Goal: Task Accomplishment & Management: Use online tool/utility

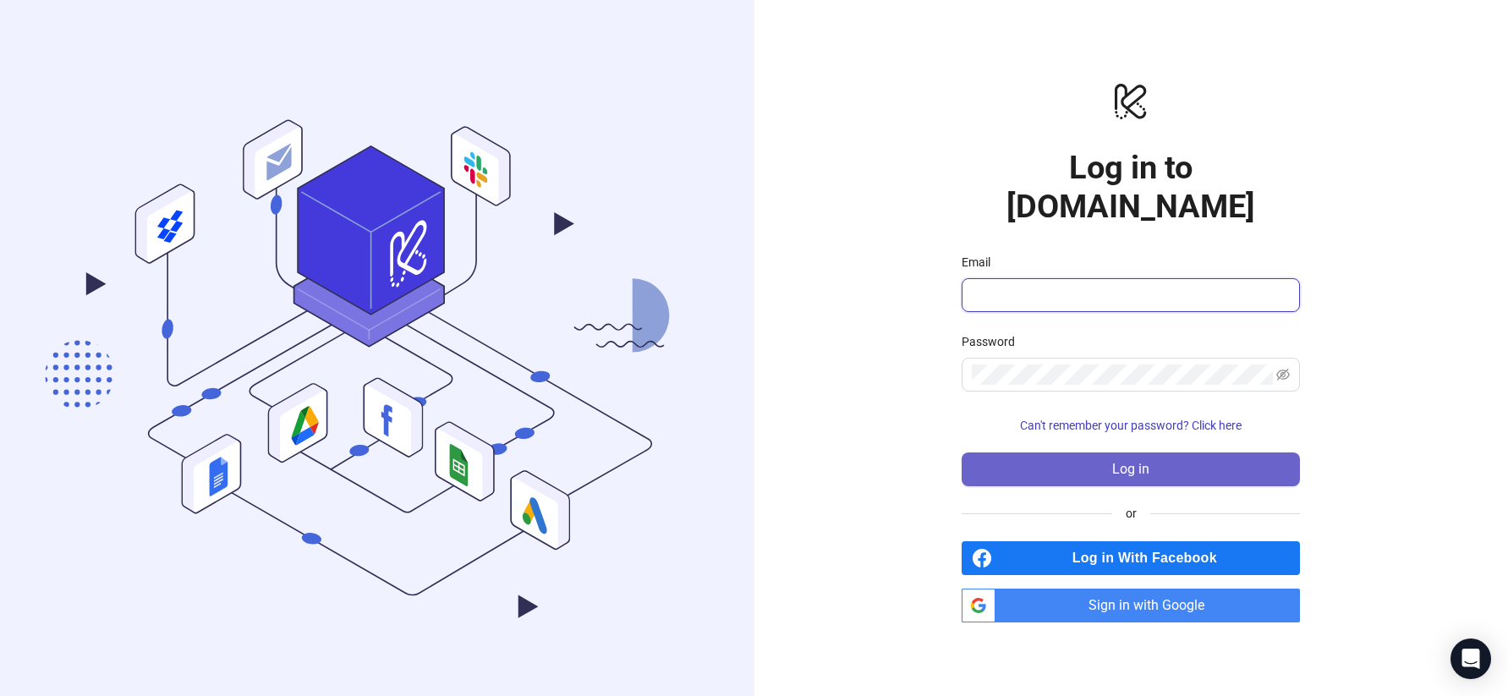
type input "**********"
click at [1129, 462] on span "Log in" at bounding box center [1130, 469] width 37 height 15
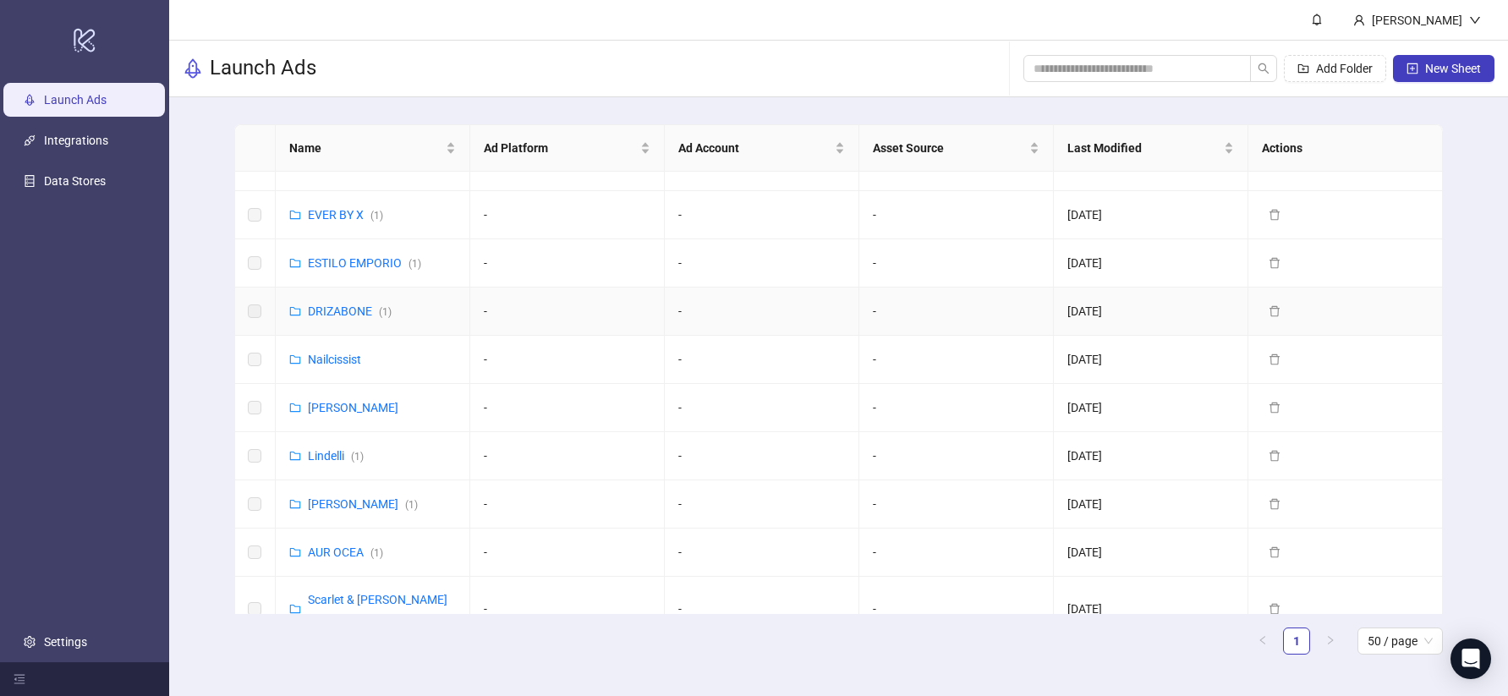
scroll to position [481, 0]
click at [316, 447] on link "Lindelli ( 1 )" at bounding box center [336, 454] width 56 height 14
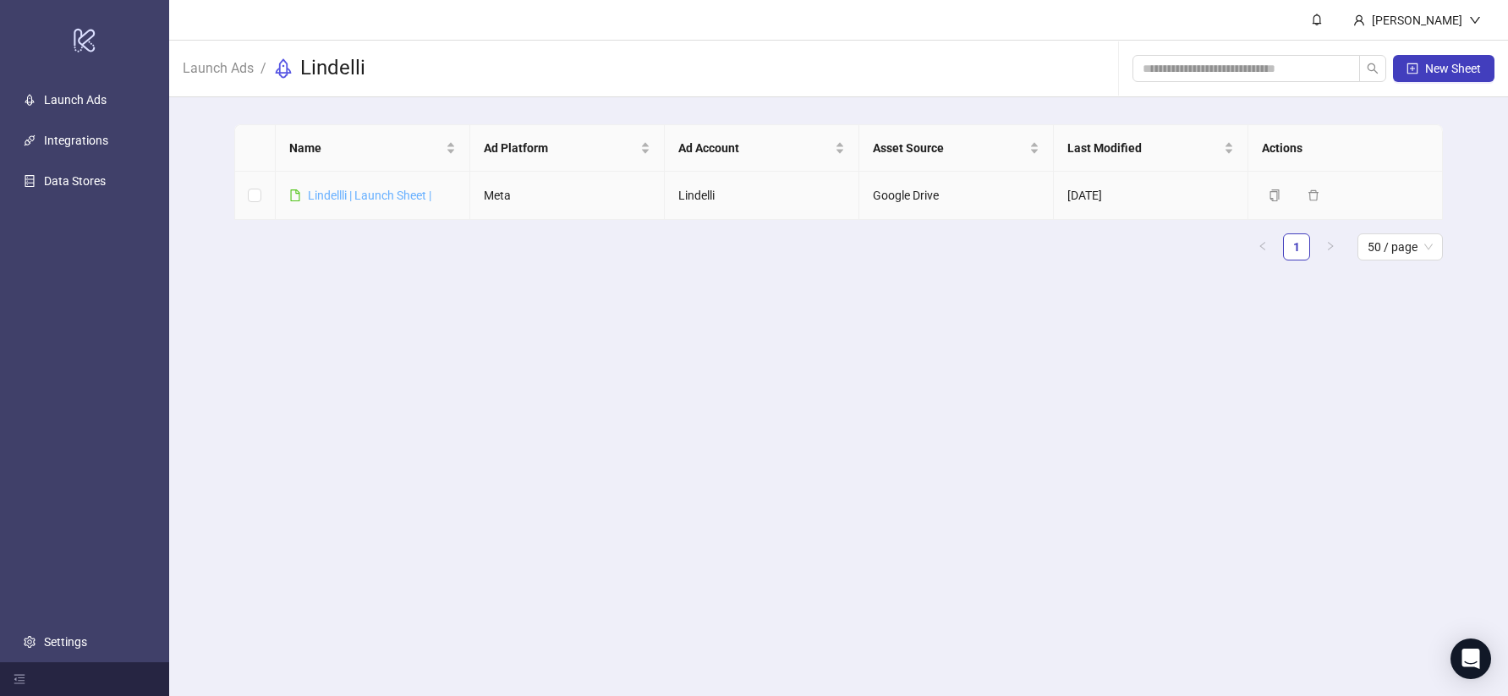
click at [377, 193] on link "Lindellli | Launch Sheet |" at bounding box center [369, 196] width 123 height 14
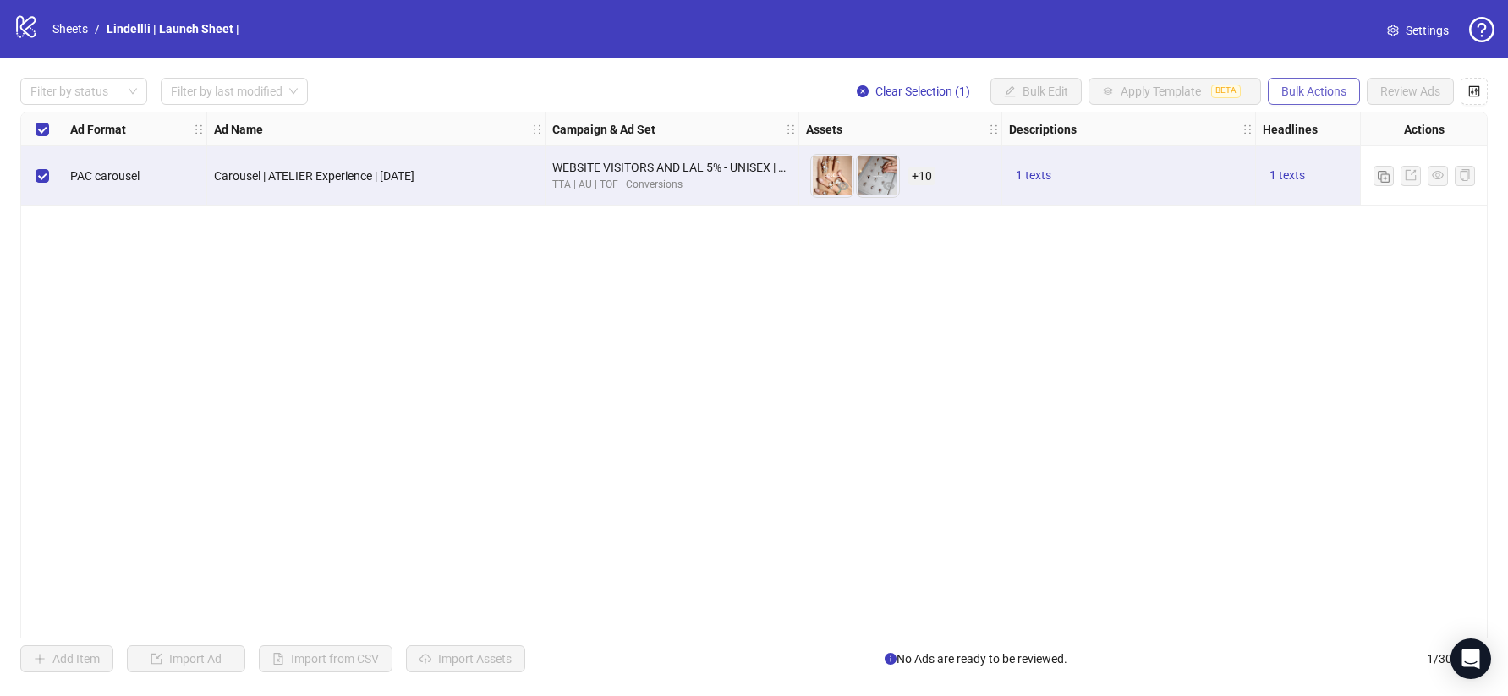
click at [1329, 94] on span "Bulk Actions" at bounding box center [1313, 92] width 65 height 14
click at [1368, 178] on span "Duplicate with assets" at bounding box center [1337, 179] width 116 height 19
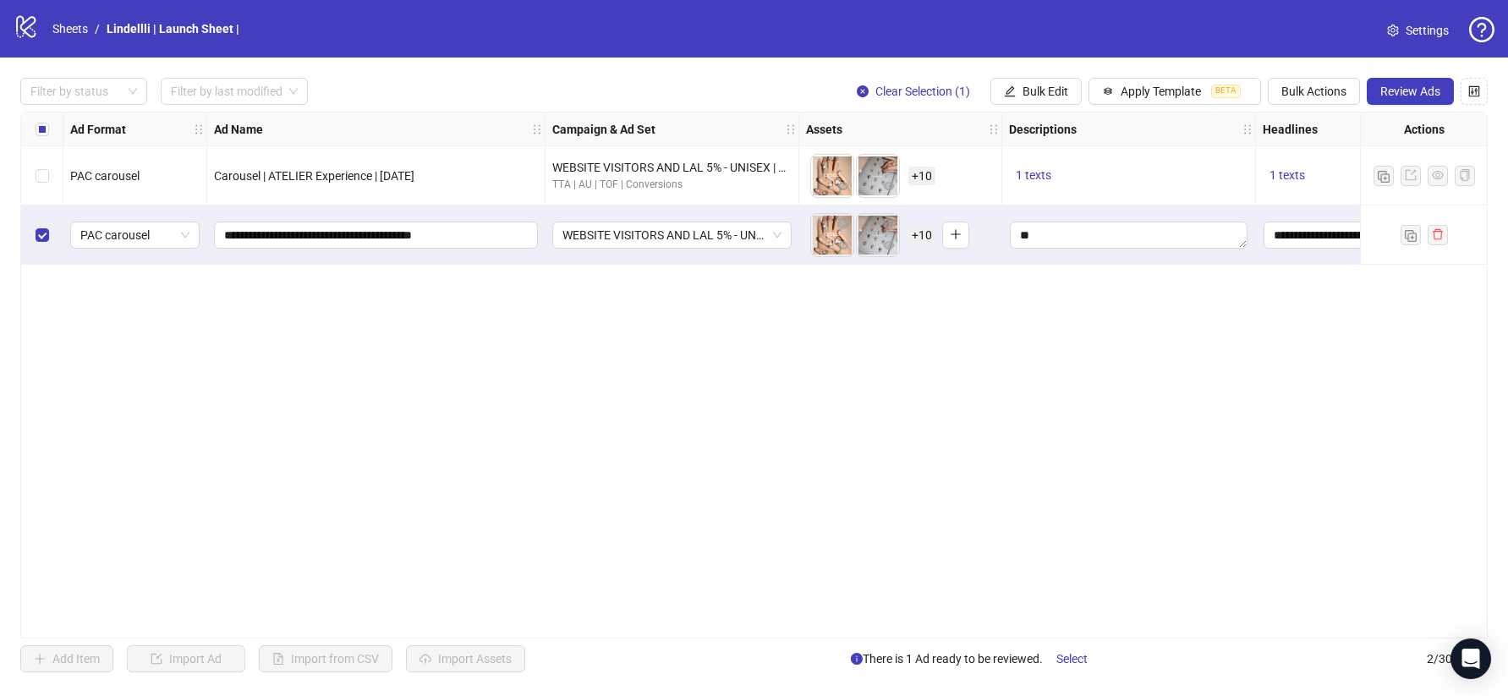
click at [680, 249] on div "WEBSITE VISITORS AND LAL 5% - UNISEX | SEPT Mid WEEK" at bounding box center [672, 234] width 254 height 59
click at [663, 235] on span "WEBSITE VISITORS AND LAL 5% - UNISEX | SEPT Mid WEEK" at bounding box center [671, 234] width 219 height 25
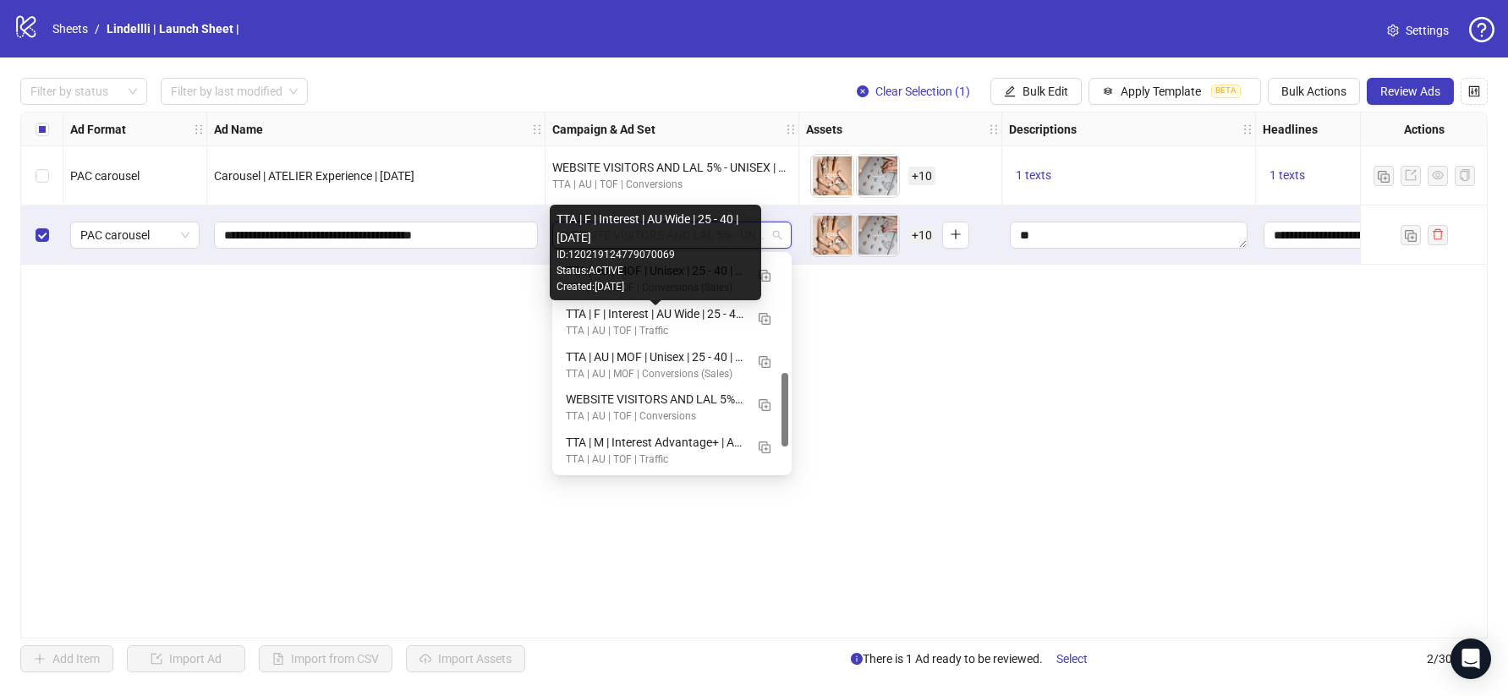
scroll to position [345, 0]
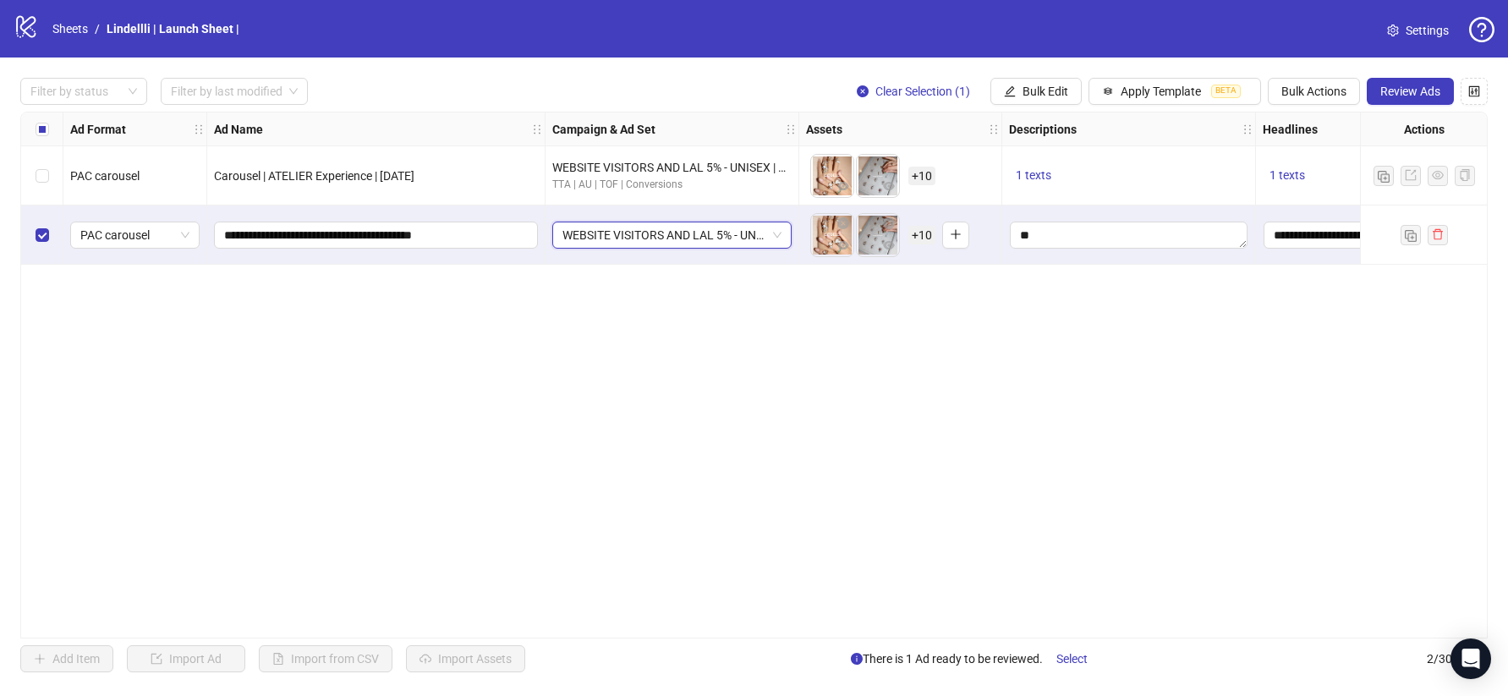
click at [660, 220] on div "WEBSITE VISITORS AND LAL 5% - UNISEX | SEPT Mid WEEK WEBSITE VISITORS AND LAL 5…" at bounding box center [672, 234] width 254 height 59
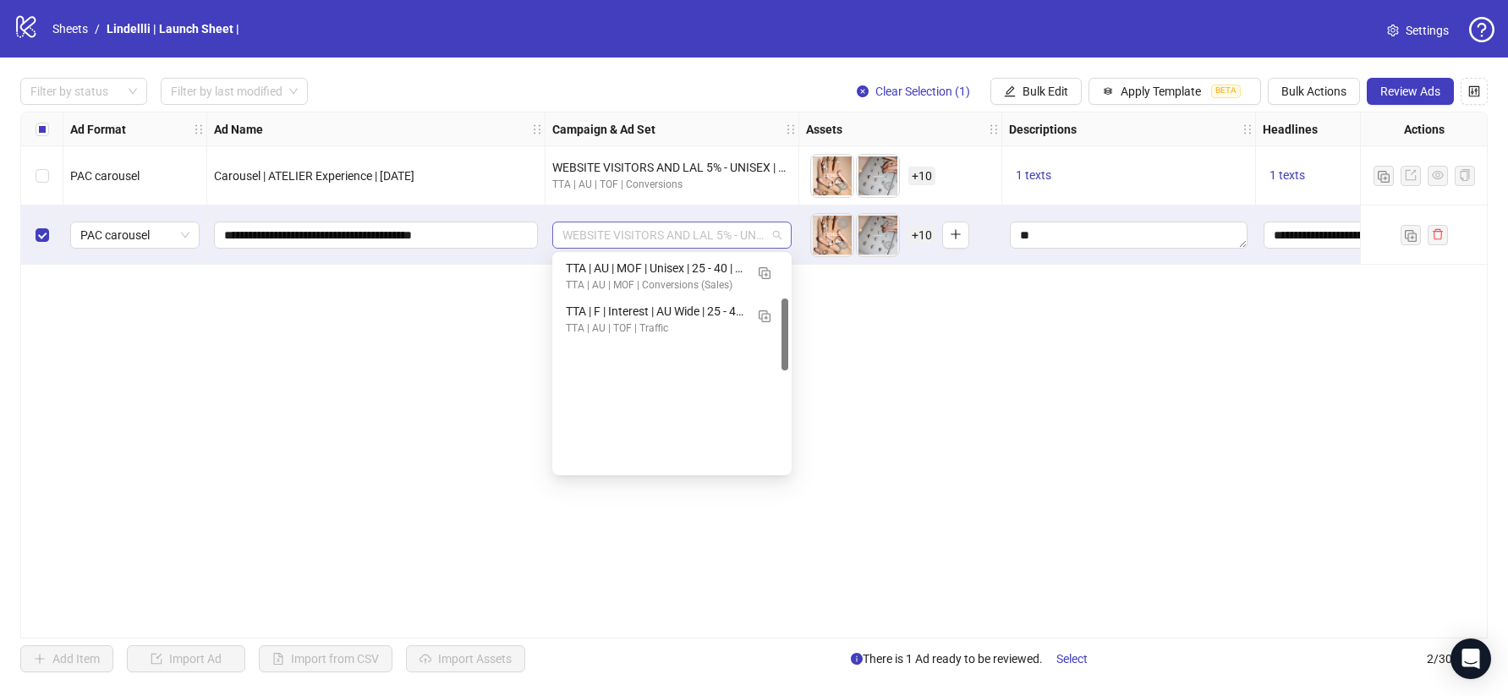
click at [661, 233] on span "WEBSITE VISITORS AND LAL 5% - UNISEX | SEPT Mid WEEK" at bounding box center [671, 234] width 219 height 25
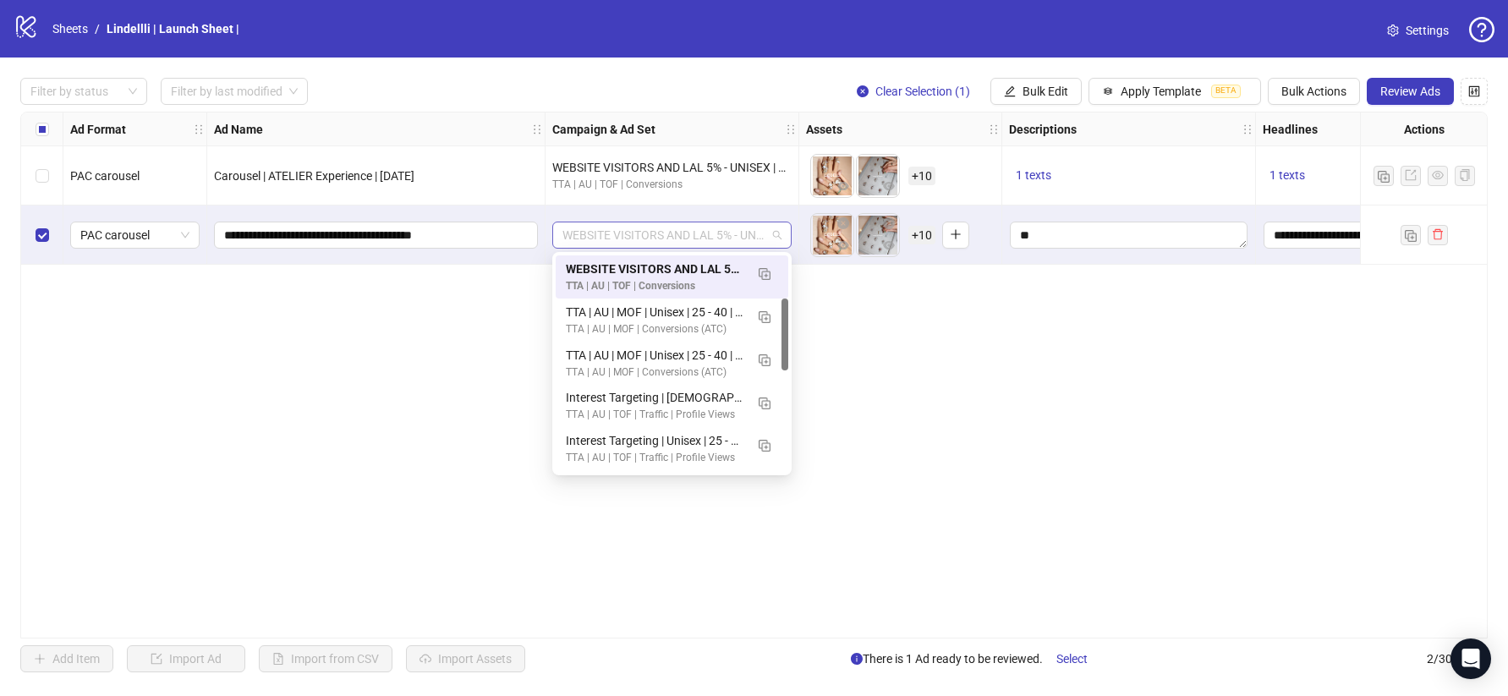
click at [661, 233] on span "WEBSITE VISITORS AND LAL 5% - UNISEX | SEPT Mid WEEK" at bounding box center [671, 234] width 219 height 25
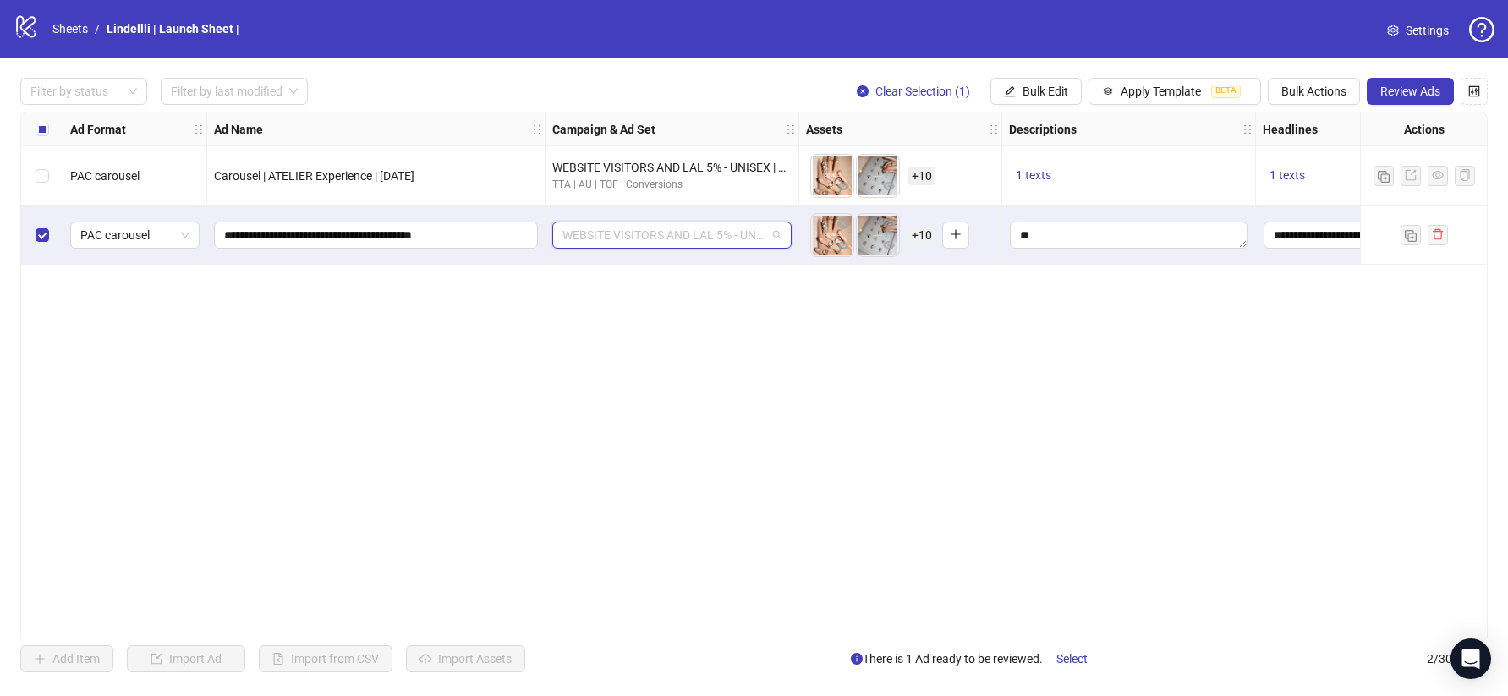
click at [661, 233] on span "WEBSITE VISITORS AND LAL 5% - UNISEX | SEPT Mid WEEK" at bounding box center [671, 234] width 219 height 25
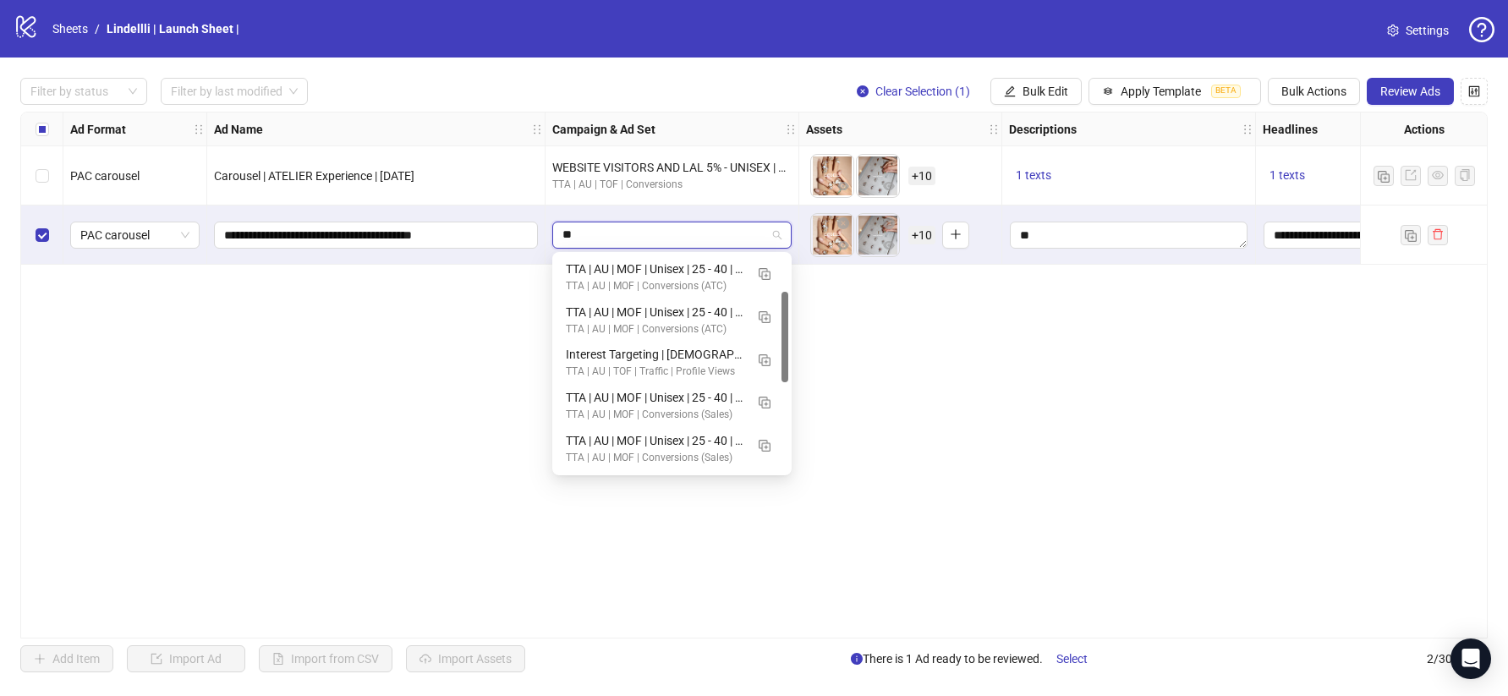
scroll to position [0, 0]
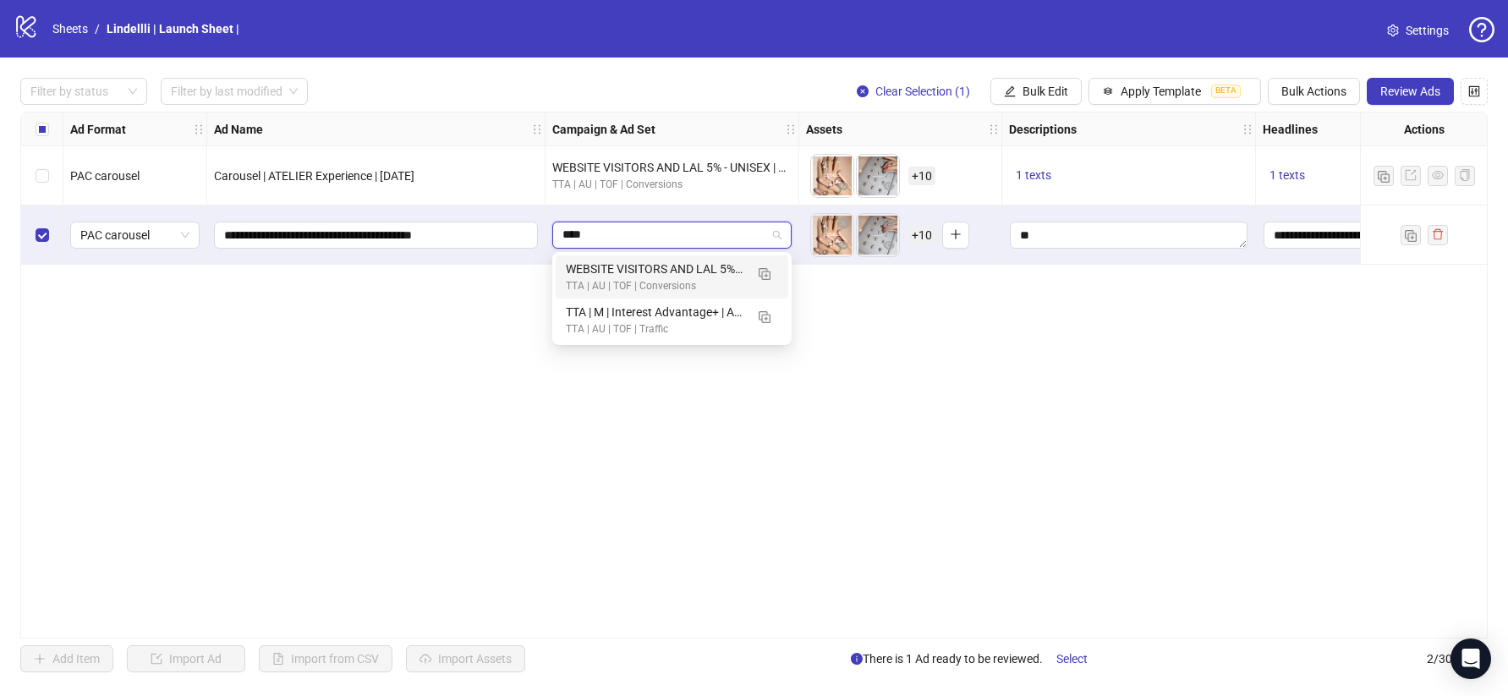
type input "*****"
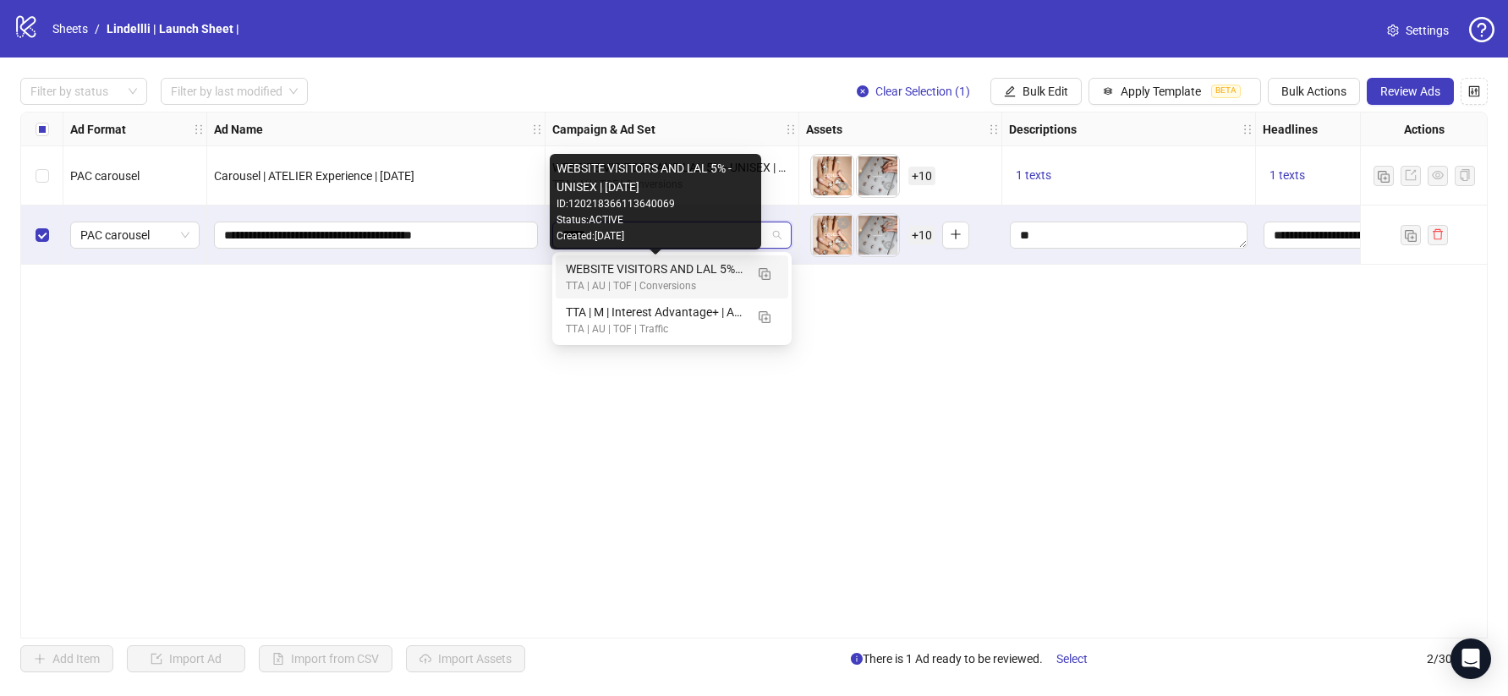
click at [725, 272] on div "WEBSITE VISITORS AND LAL 5% - UNISEX | [DATE]" at bounding box center [655, 269] width 178 height 19
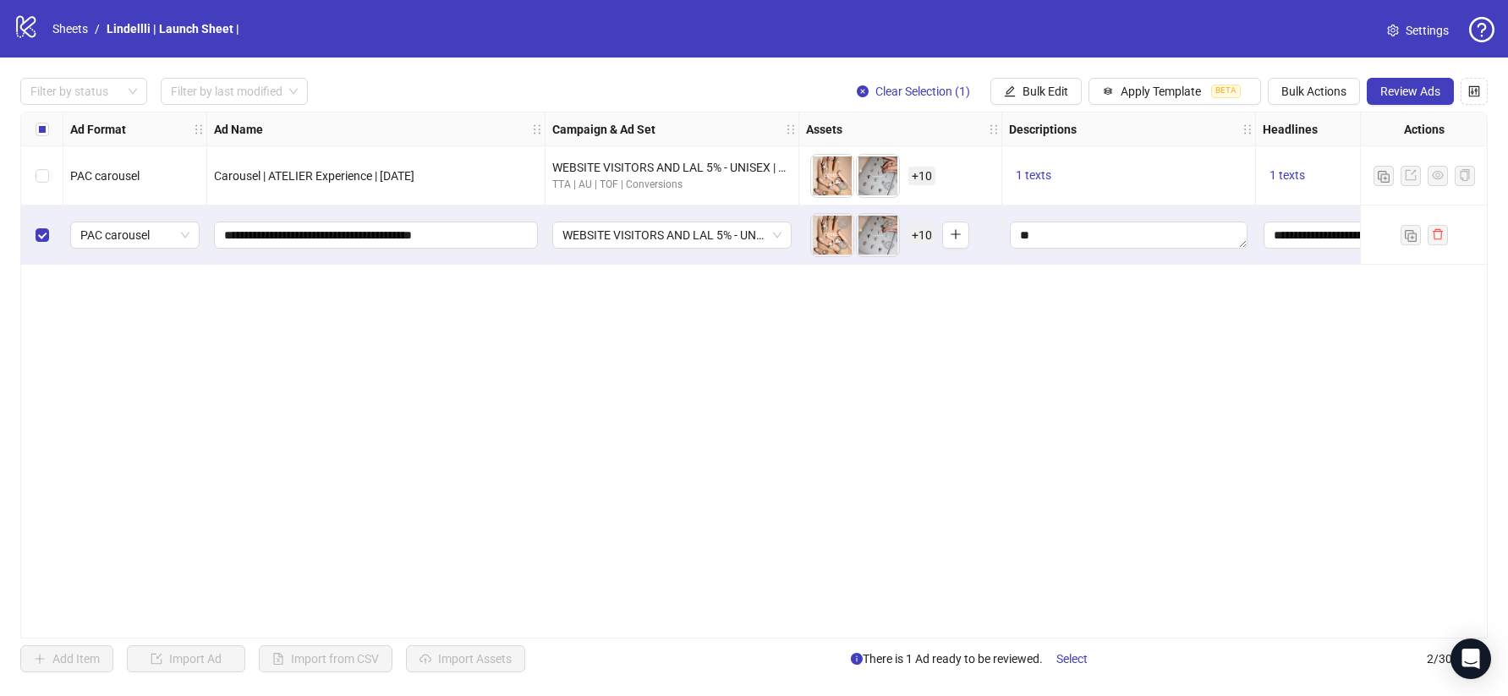
click at [928, 236] on span "+ 10" at bounding box center [921, 235] width 27 height 19
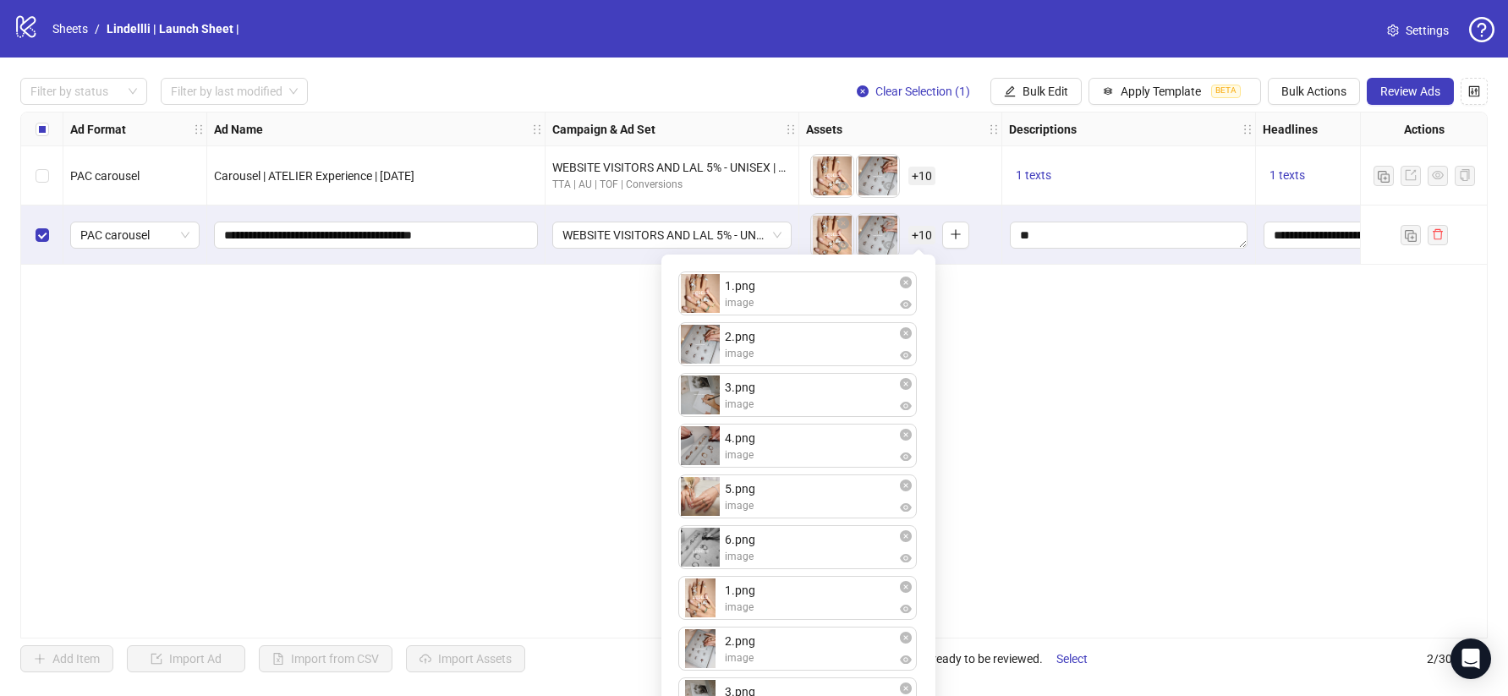
scroll to position [201, 0]
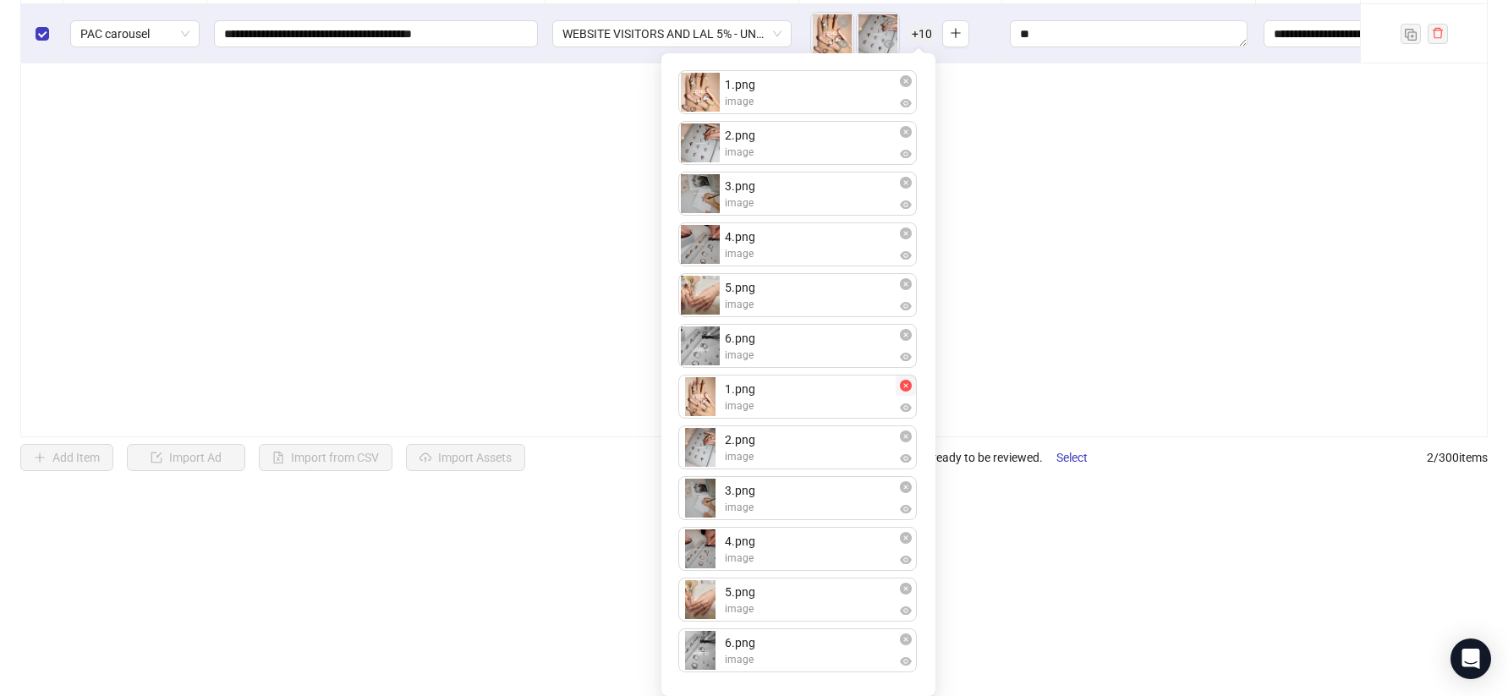
click at [908, 389] on icon "close-circle" at bounding box center [906, 386] width 12 height 12
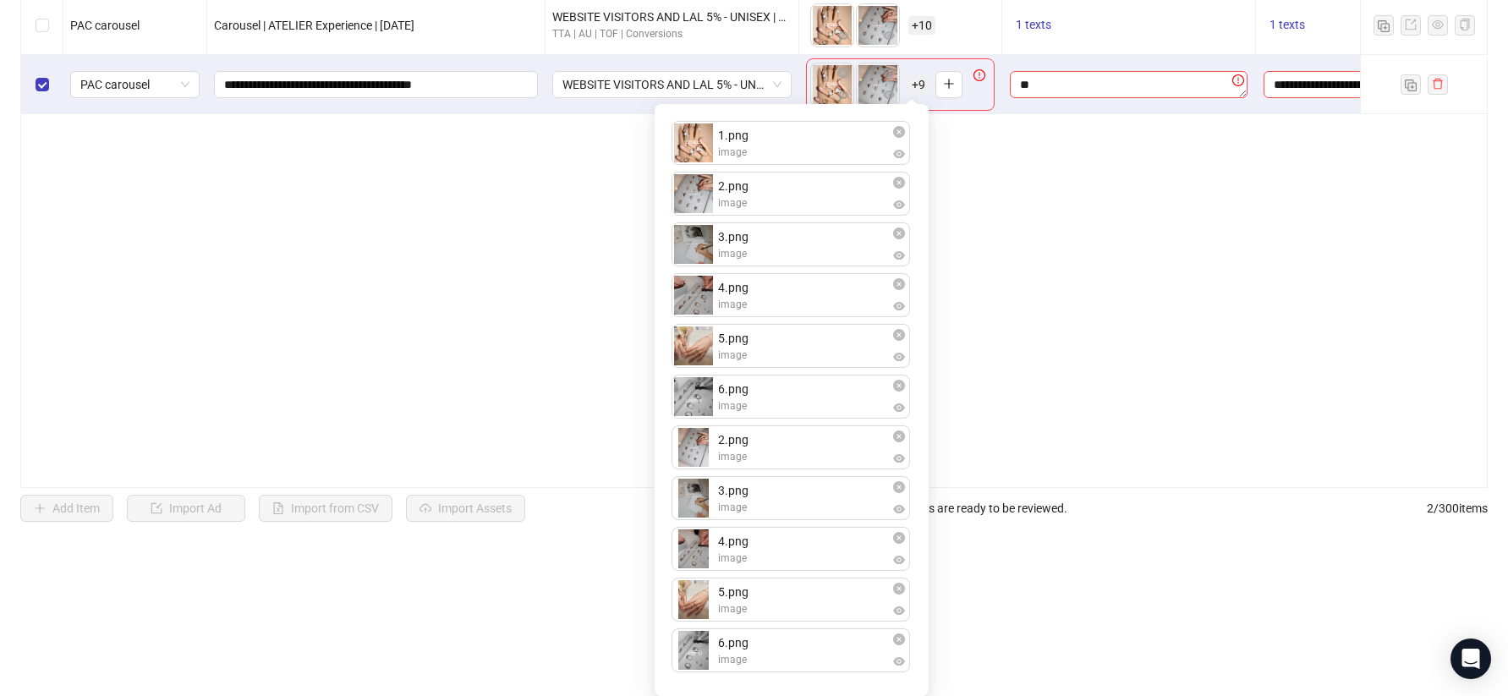
scroll to position [151, 0]
click at [901, 434] on icon "close-circle" at bounding box center [899, 436] width 12 height 12
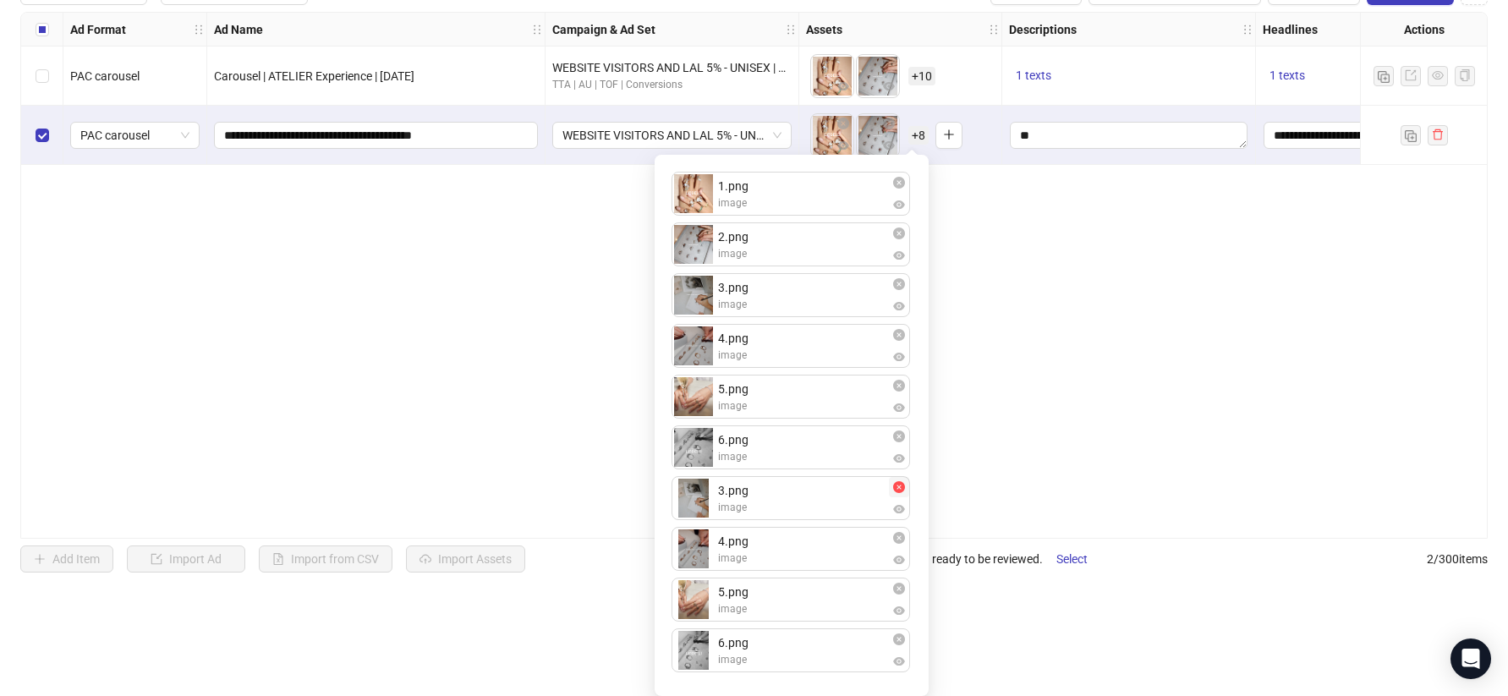
click at [900, 487] on icon "close-circle" at bounding box center [899, 487] width 12 height 12
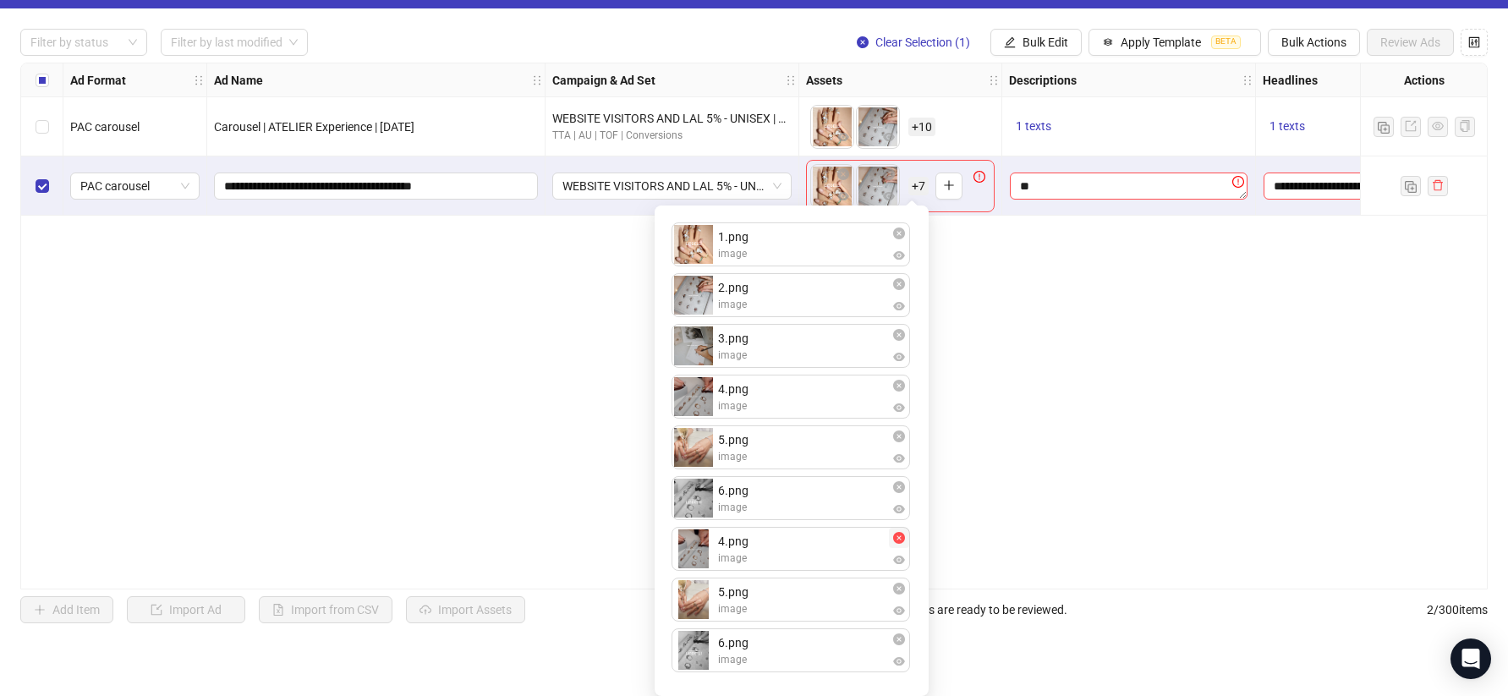
scroll to position [49, 0]
click at [897, 537] on icon "close-circle" at bounding box center [899, 538] width 12 height 12
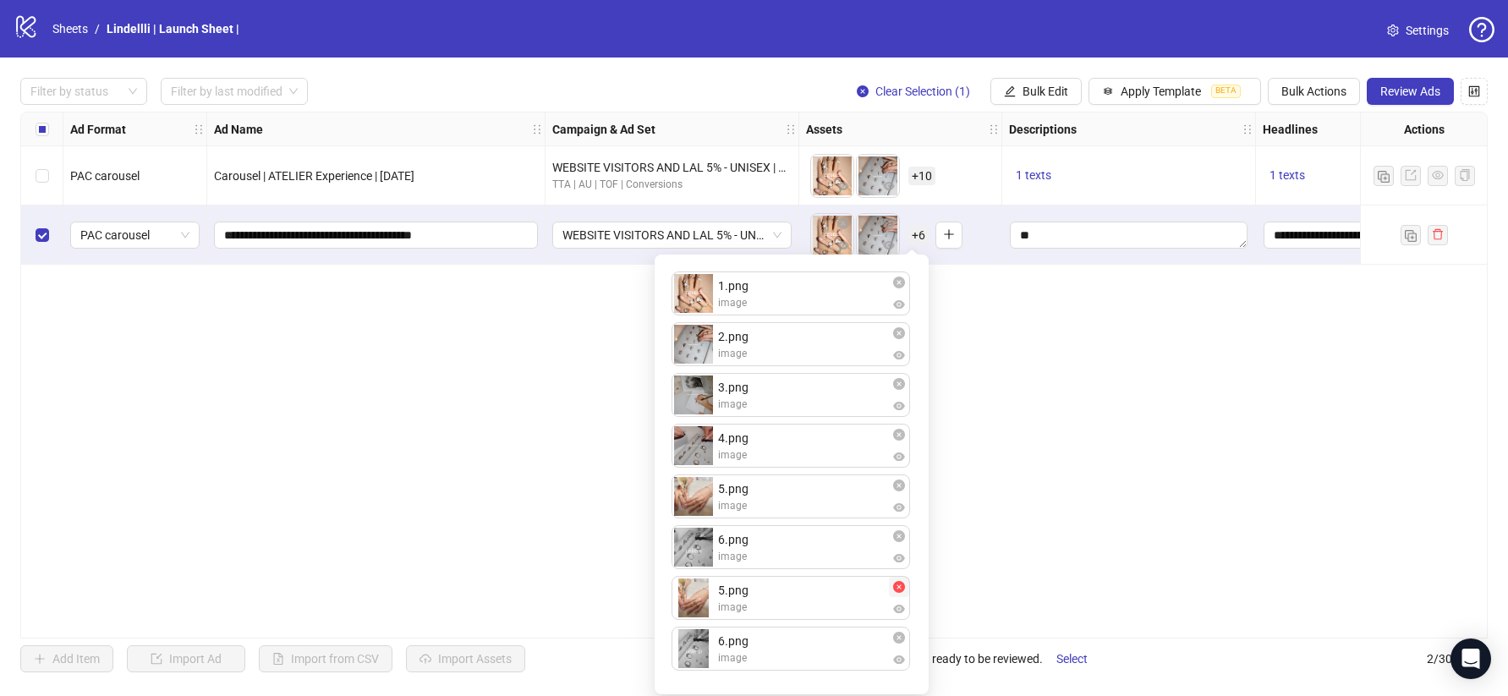
click at [901, 587] on icon "close-circle" at bounding box center [899, 587] width 12 height 12
click at [901, 589] on icon "close-circle" at bounding box center [899, 587] width 12 height 12
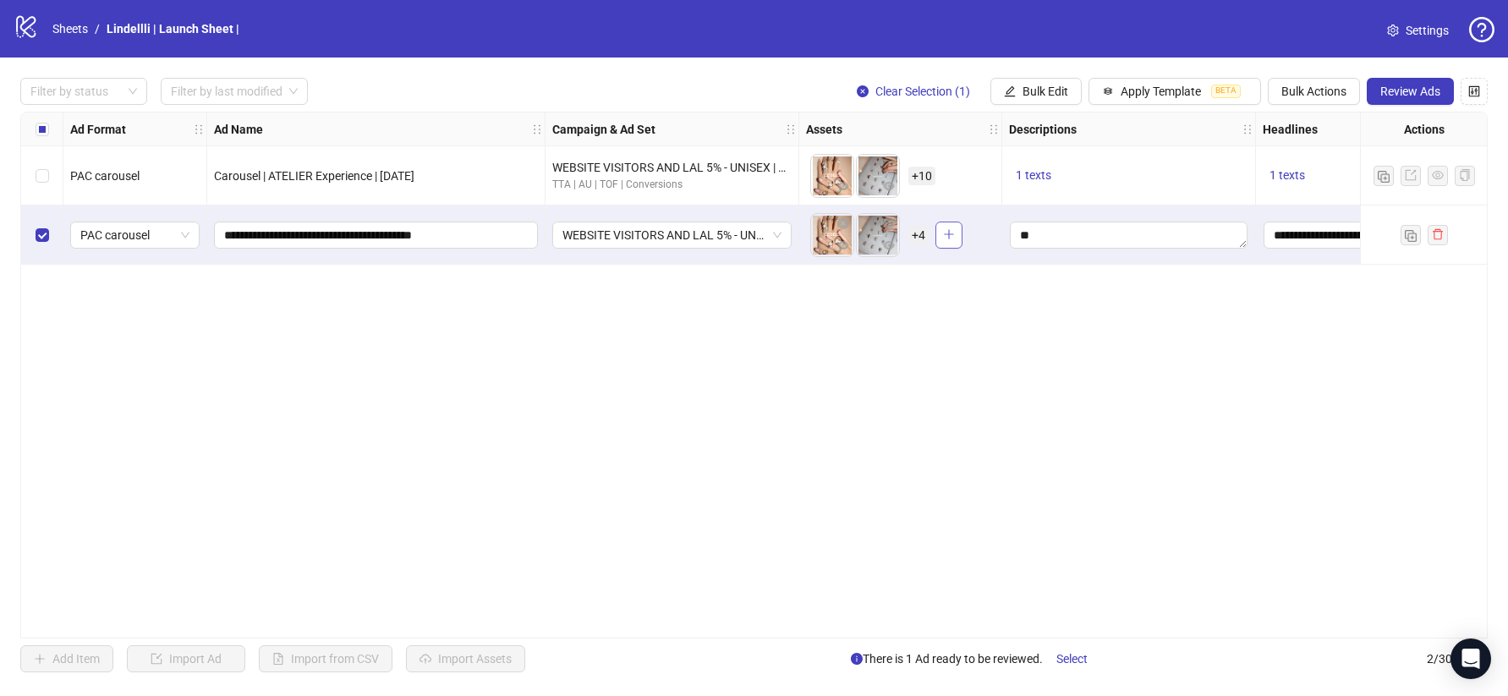
click at [946, 234] on icon "plus" at bounding box center [948, 234] width 9 height 1
click at [1420, 95] on span "Review Ads" at bounding box center [1410, 92] width 60 height 14
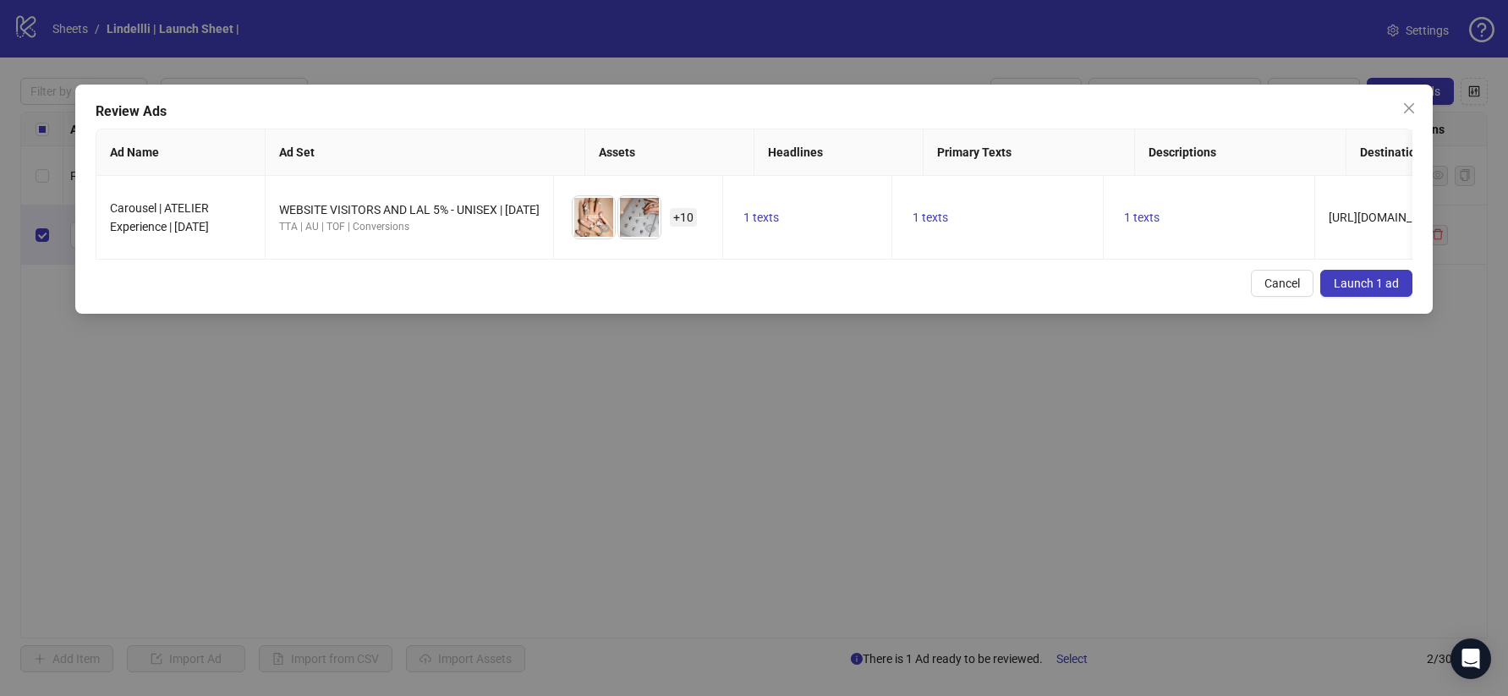
click at [1339, 288] on span "Launch 1 ad" at bounding box center [1366, 284] width 65 height 14
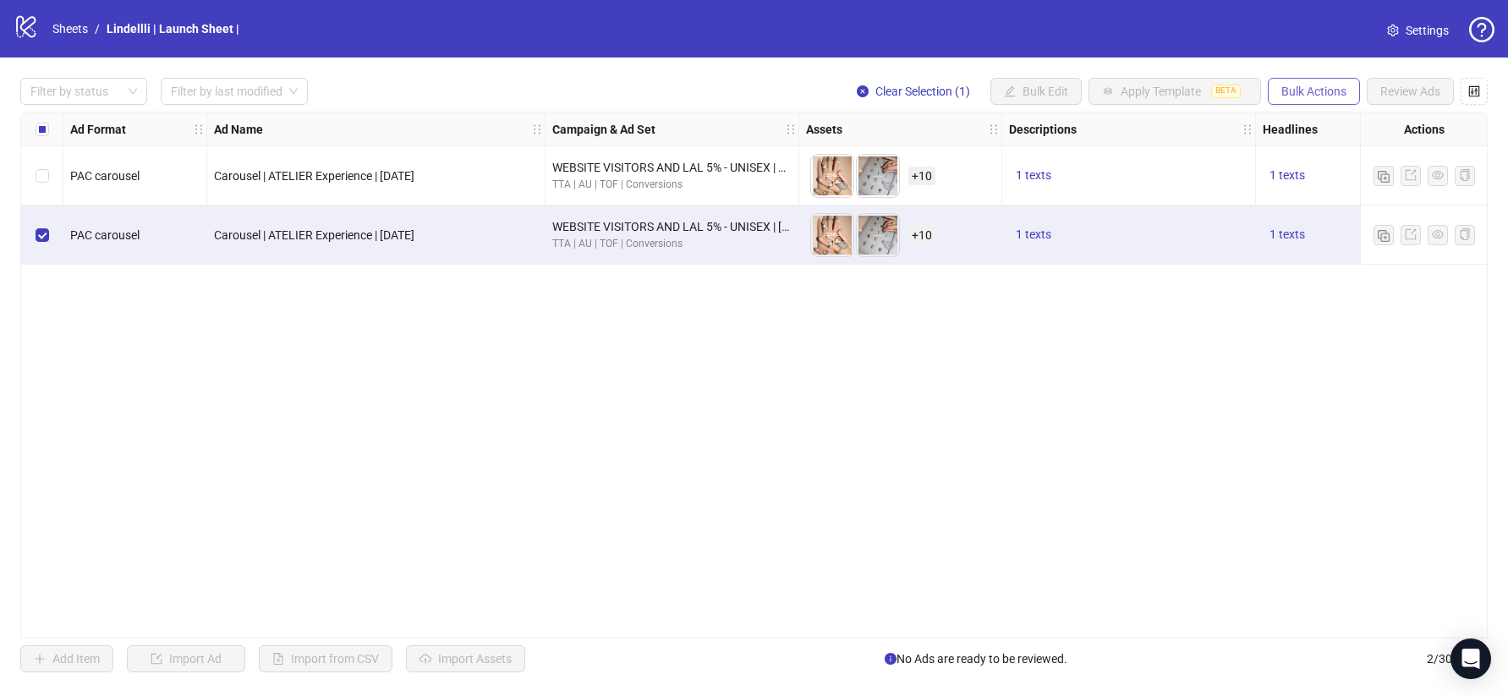
click at [1343, 94] on span "Bulk Actions" at bounding box center [1313, 92] width 65 height 14
click at [1361, 182] on span "Duplicate with assets" at bounding box center [1337, 179] width 116 height 19
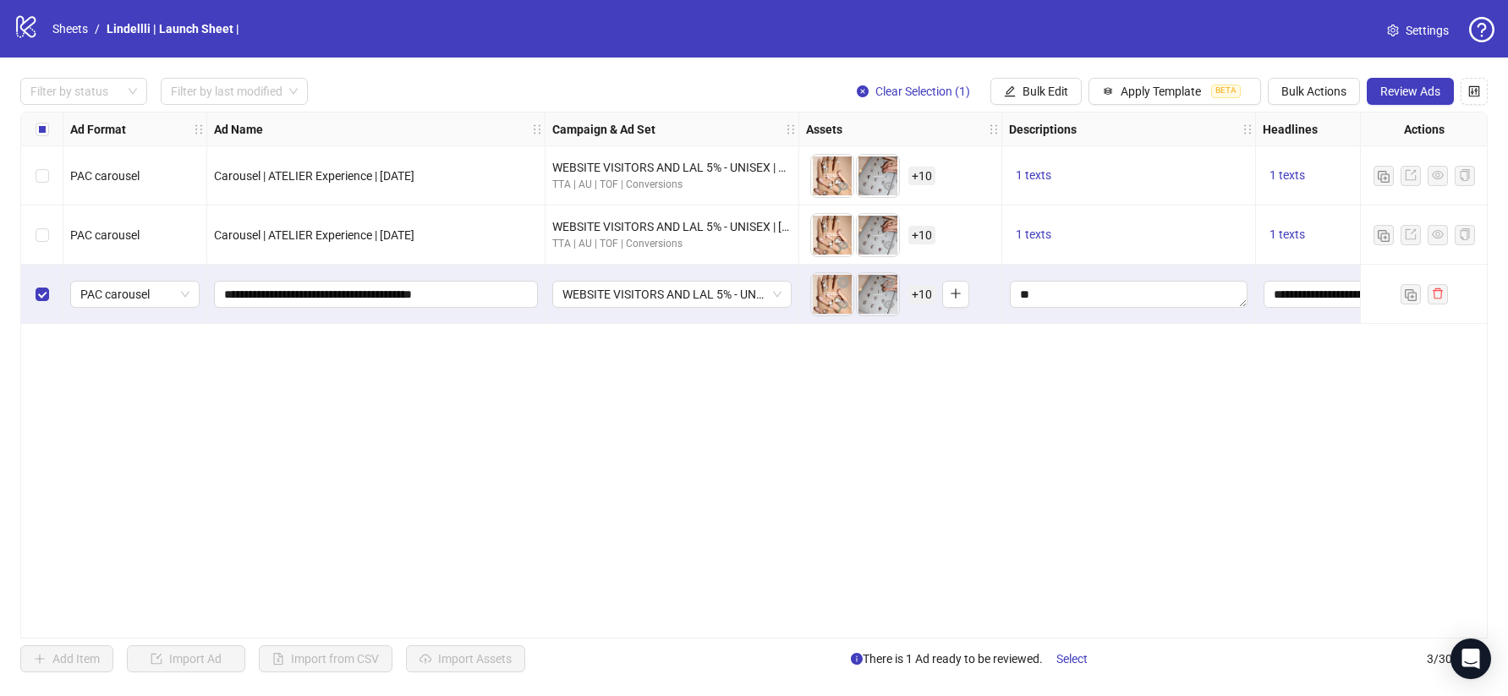
click at [912, 294] on span "+ 10" at bounding box center [921, 294] width 27 height 19
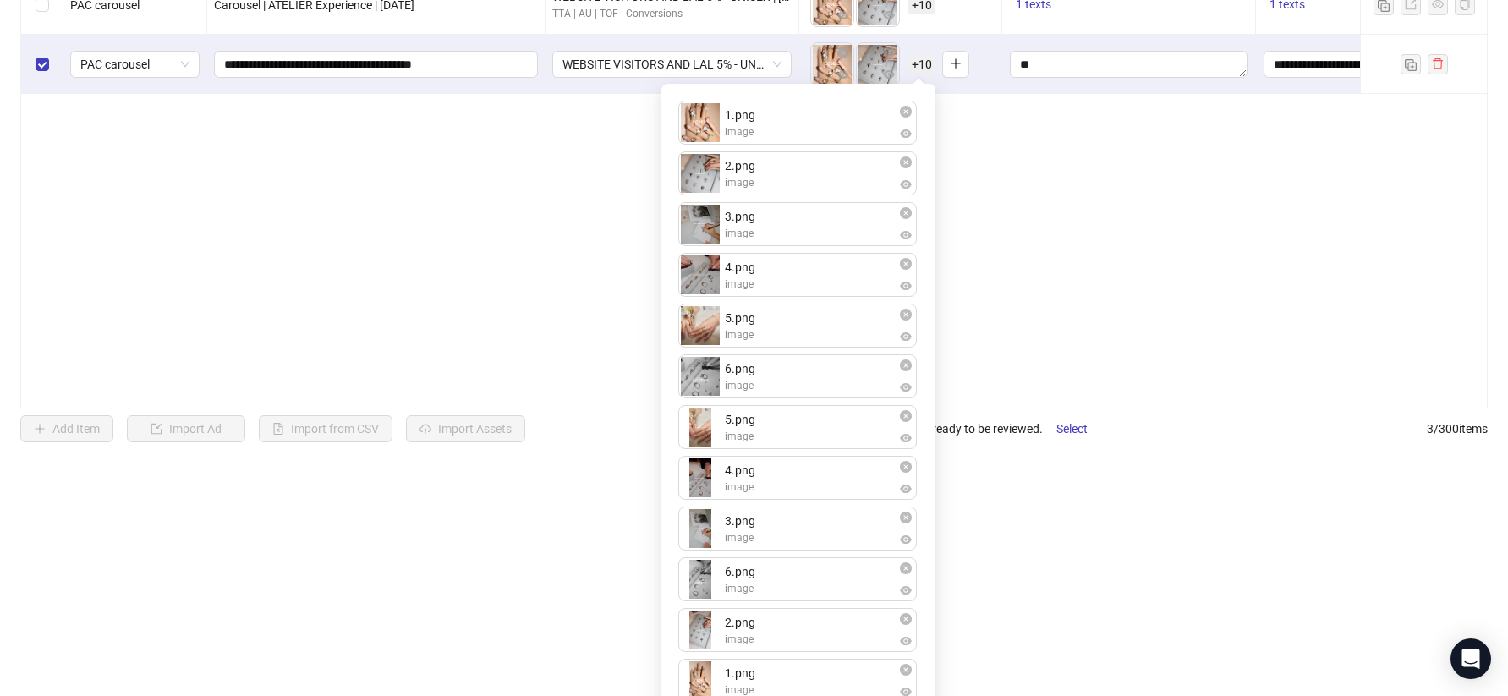
scroll to position [260, 0]
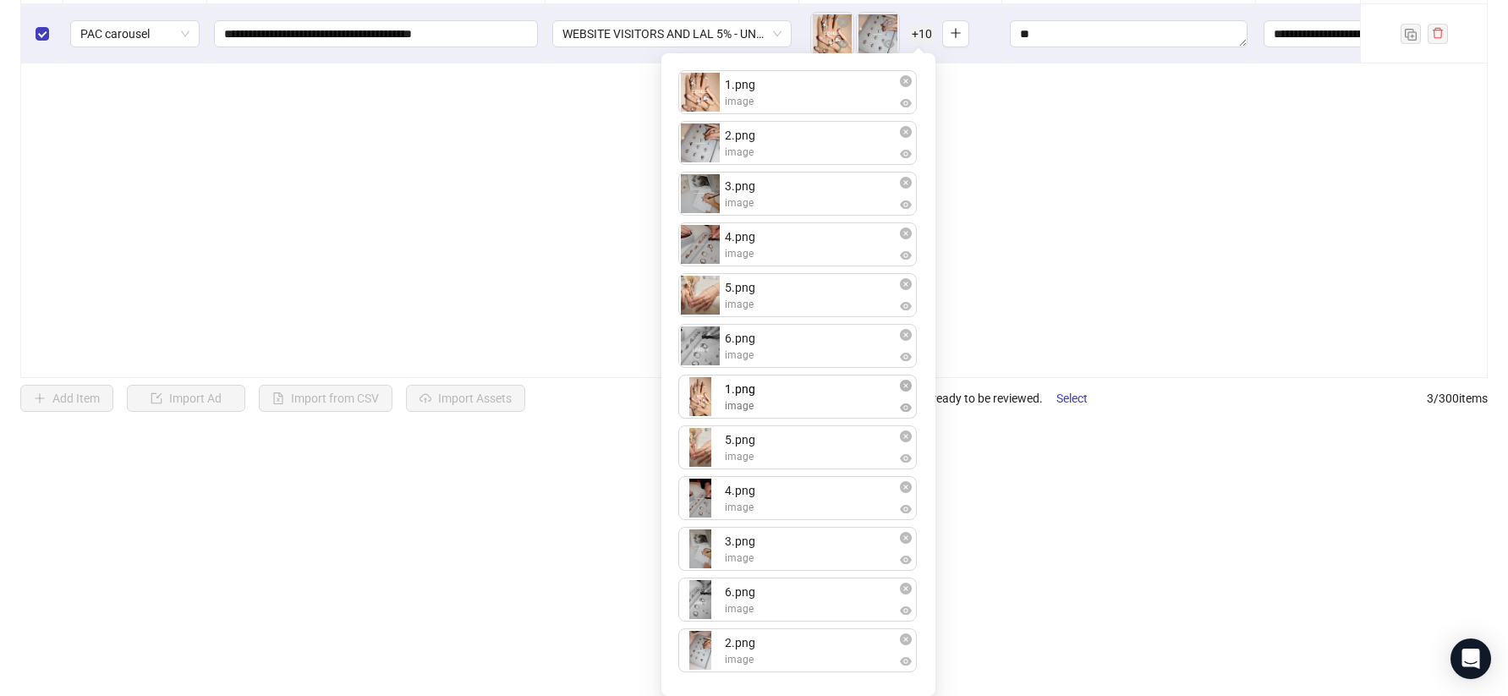
drag, startPoint x: 776, startPoint y: 635, endPoint x: 780, endPoint y: 380, distance: 255.4
click at [780, 380] on div "1.png image 2.png image 3.png image 4.png image 5.png image 6.png image 5.png i…" at bounding box center [798, 374] width 254 height 622
drag, startPoint x: 779, startPoint y: 643, endPoint x: 783, endPoint y: 443, distance: 199.6
click at [783, 443] on div "1.png image 2.png image 3.png image 4.png image 5.png image 6.png image 1.png i…" at bounding box center [798, 374] width 254 height 622
drag, startPoint x: 758, startPoint y: 591, endPoint x: 752, endPoint y: 489, distance: 102.5
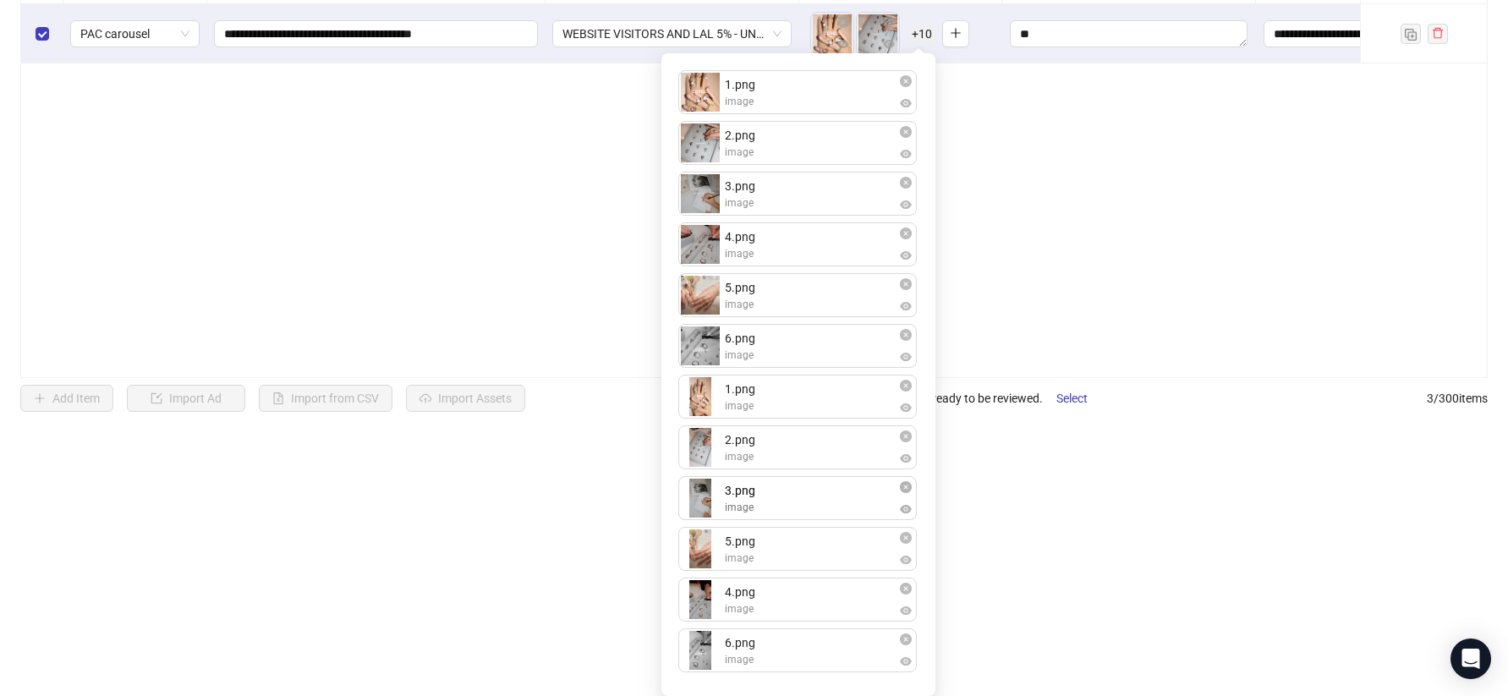
click at [752, 489] on div "1.png image 2.png image 3.png image 4.png image 5.png image 6.png image 1.png i…" at bounding box center [798, 374] width 254 height 622
drag, startPoint x: 758, startPoint y: 585, endPoint x: 758, endPoint y: 537, distance: 48.2
click at [758, 538] on div "1.png image 2.png image 3.png image 4.png image 5.png image 6.png image 1.png i…" at bounding box center [798, 374] width 254 height 622
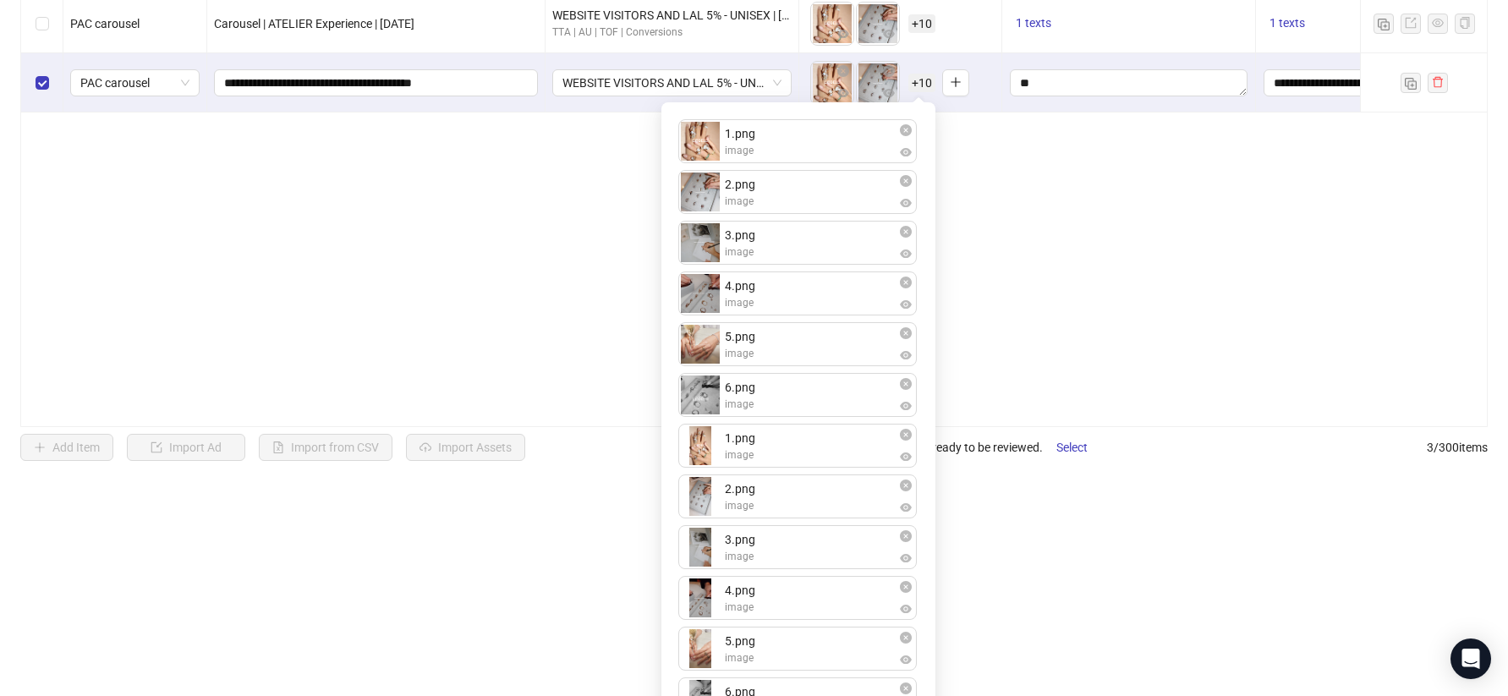
scroll to position [184, 0]
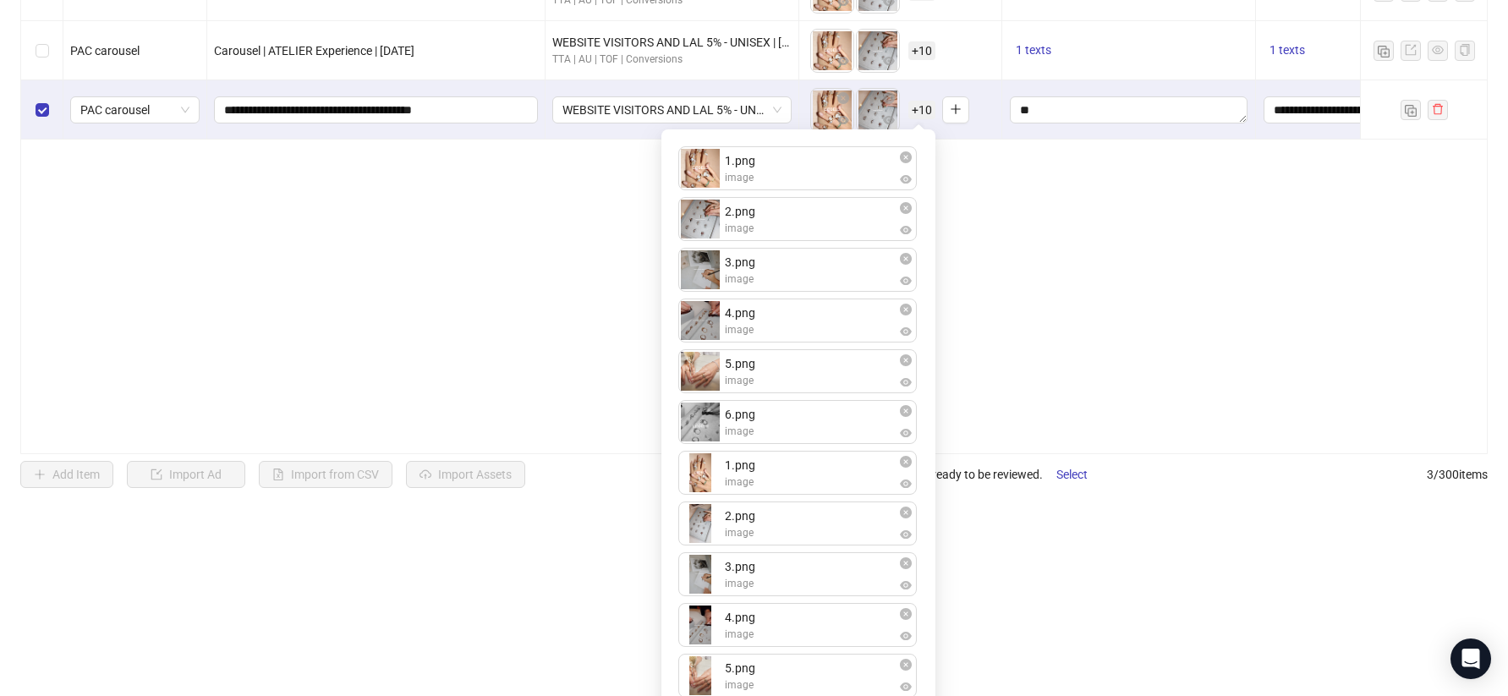
click at [1044, 321] on div "**********" at bounding box center [753, 190] width 1467 height 527
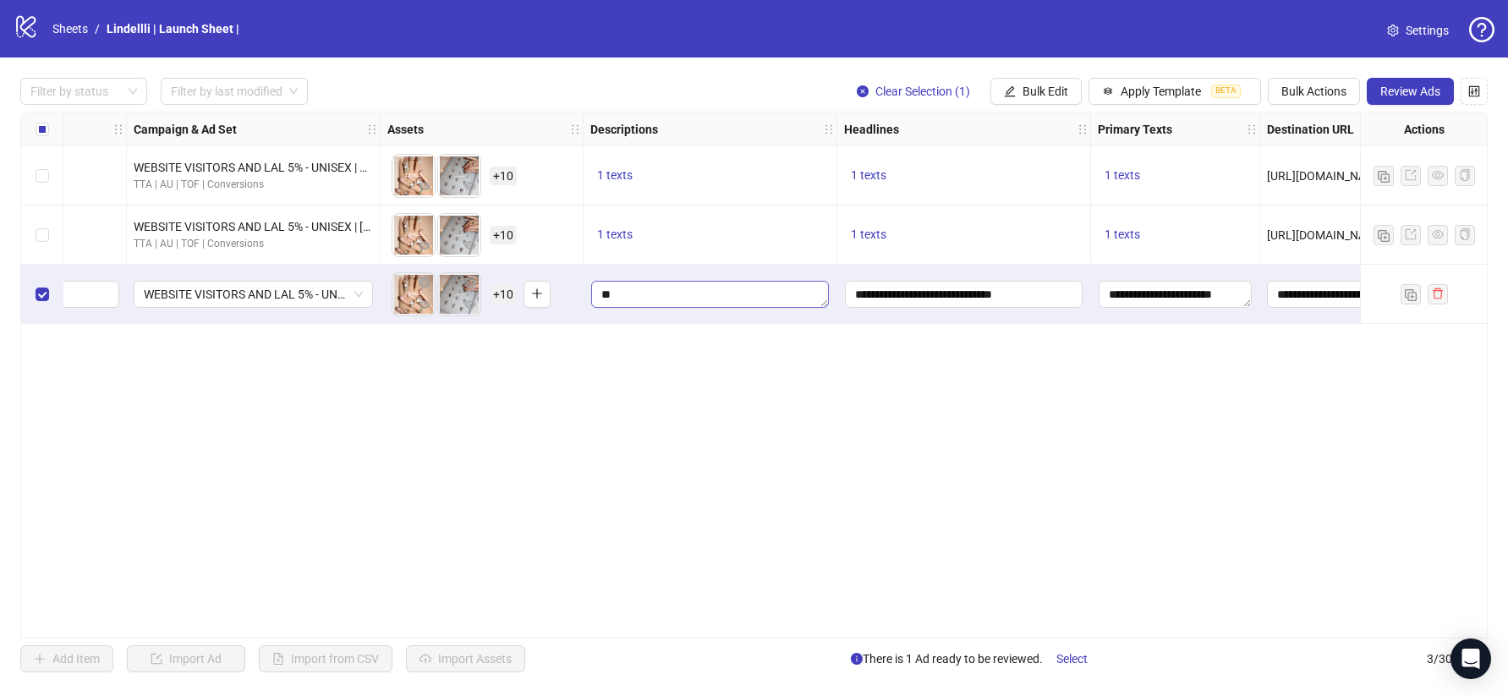
scroll to position [0, 805]
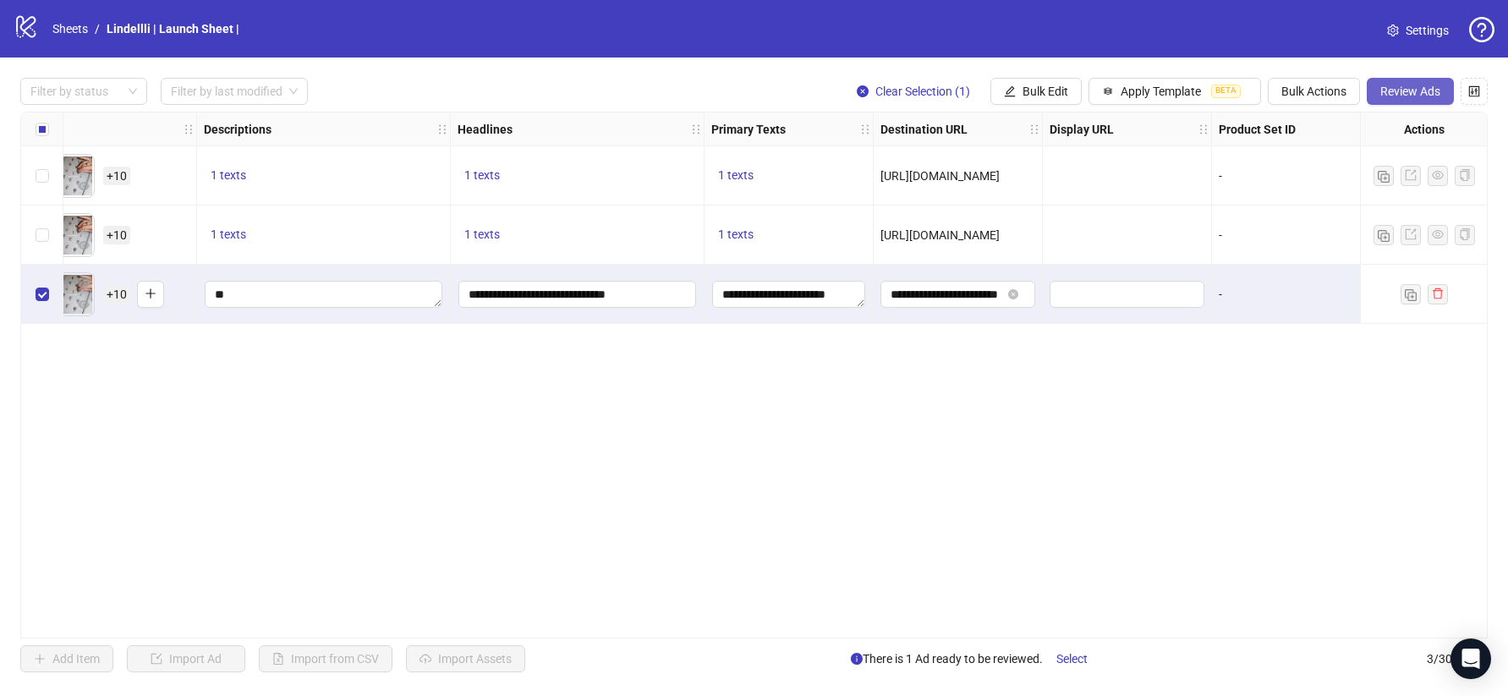
click at [1417, 90] on span "Review Ads" at bounding box center [1410, 92] width 60 height 14
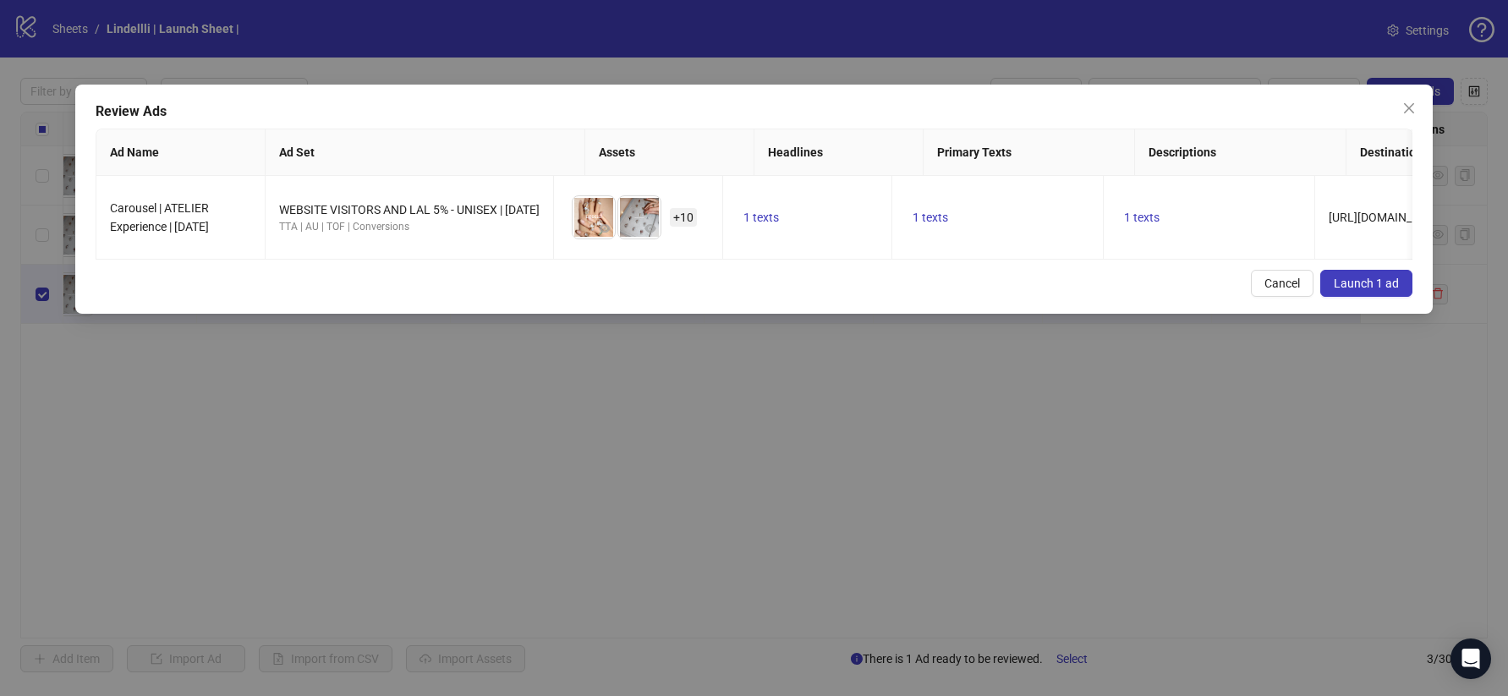
click at [1340, 288] on span "Launch 1 ad" at bounding box center [1366, 284] width 65 height 14
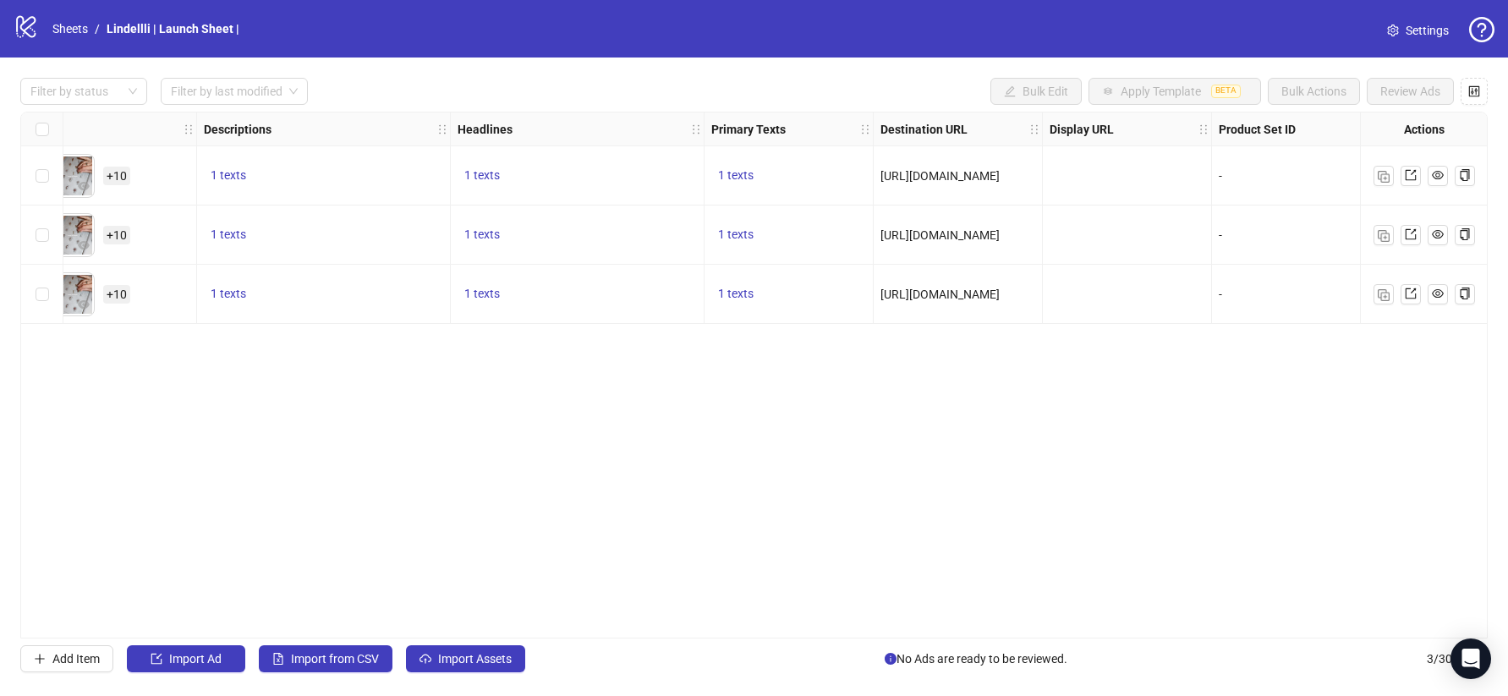
scroll to position [0, 0]
